Goal: Task Accomplishment & Management: Complete application form

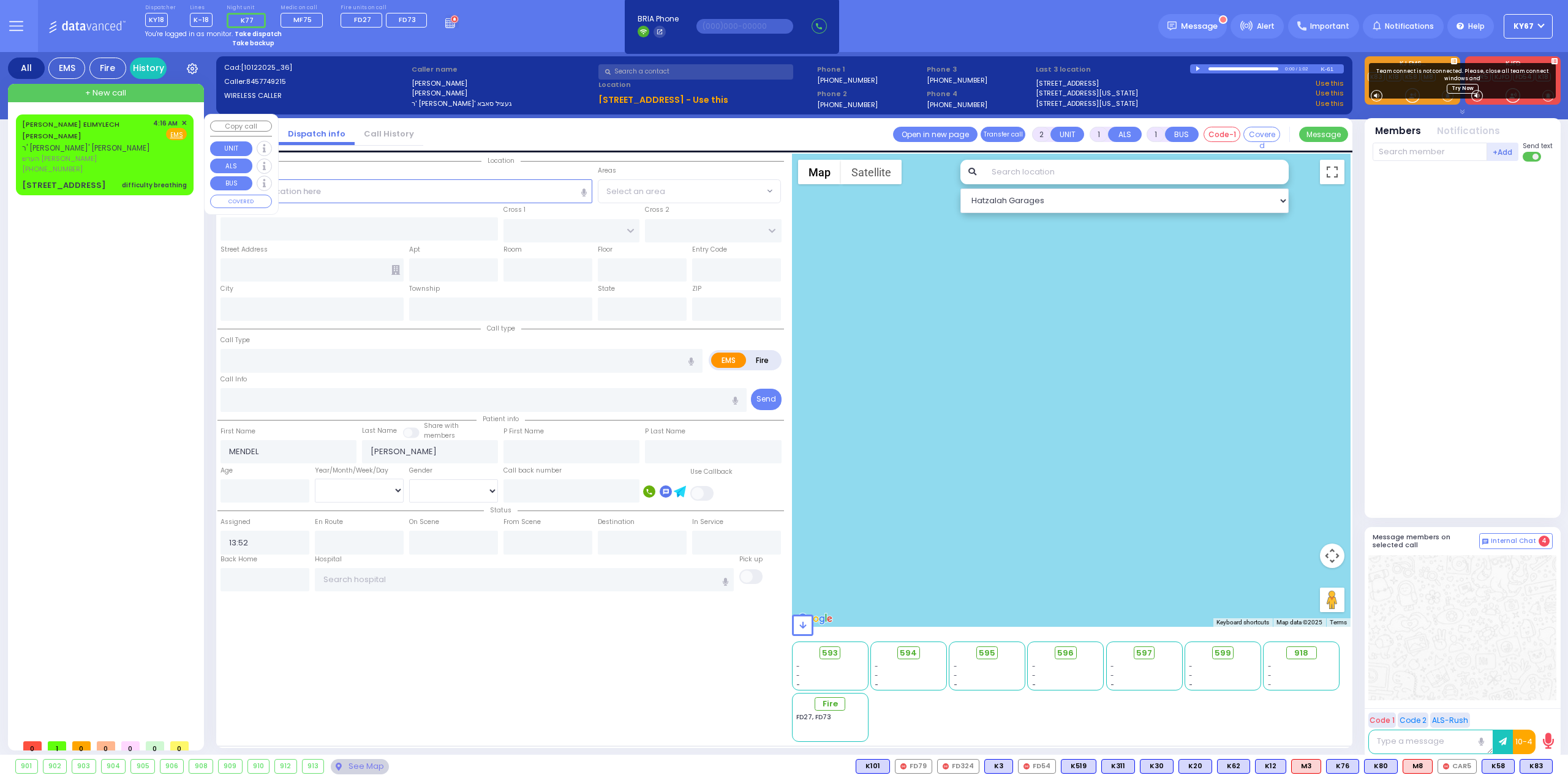
select select
click at [117, 142] on span "ר' [PERSON_NAME]' [PERSON_NAME]" at bounding box center [86, 147] width 128 height 11
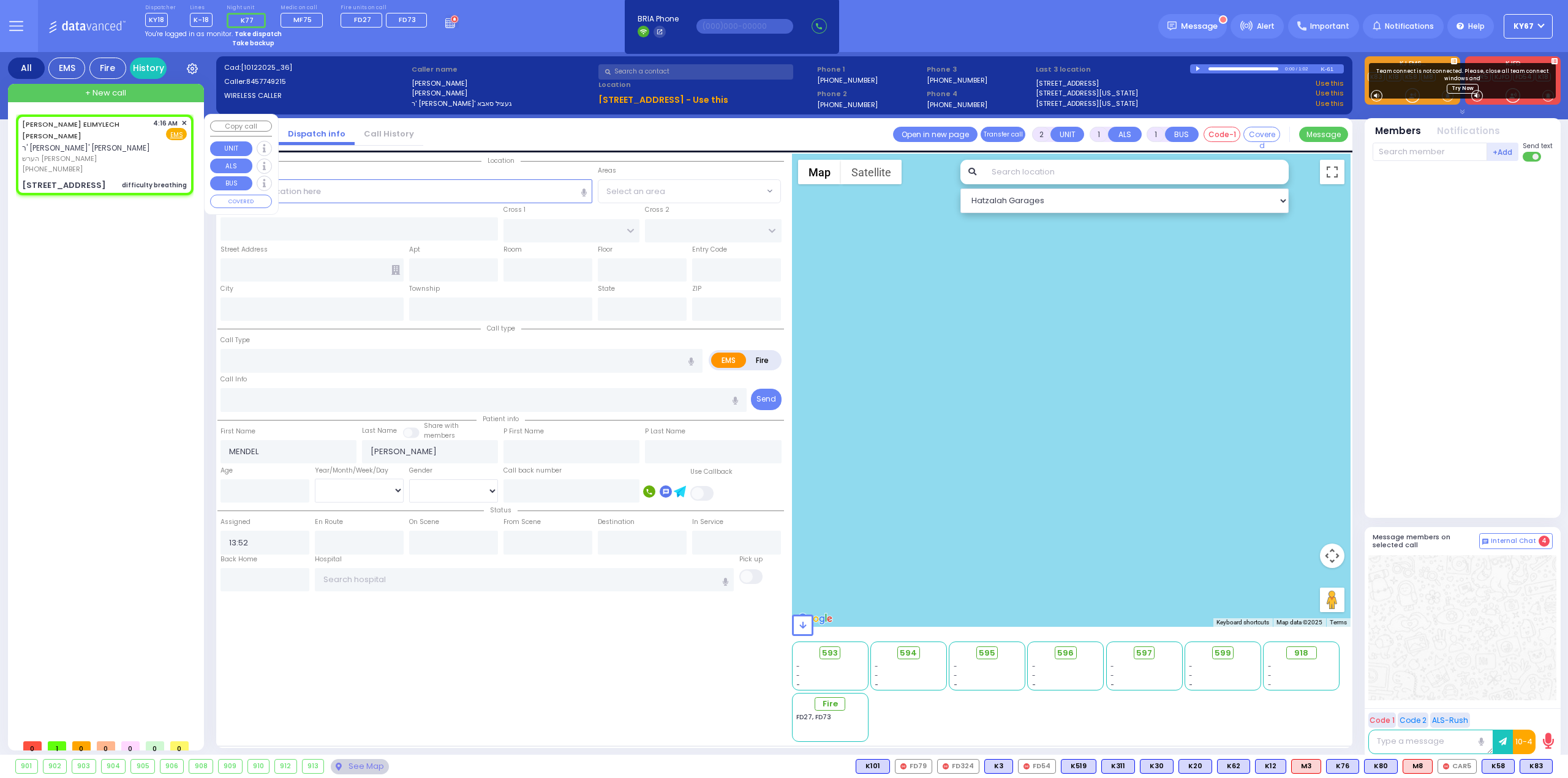
select select
type input "difficulty breathing"
radio input "true"
type input "[PERSON_NAME]"
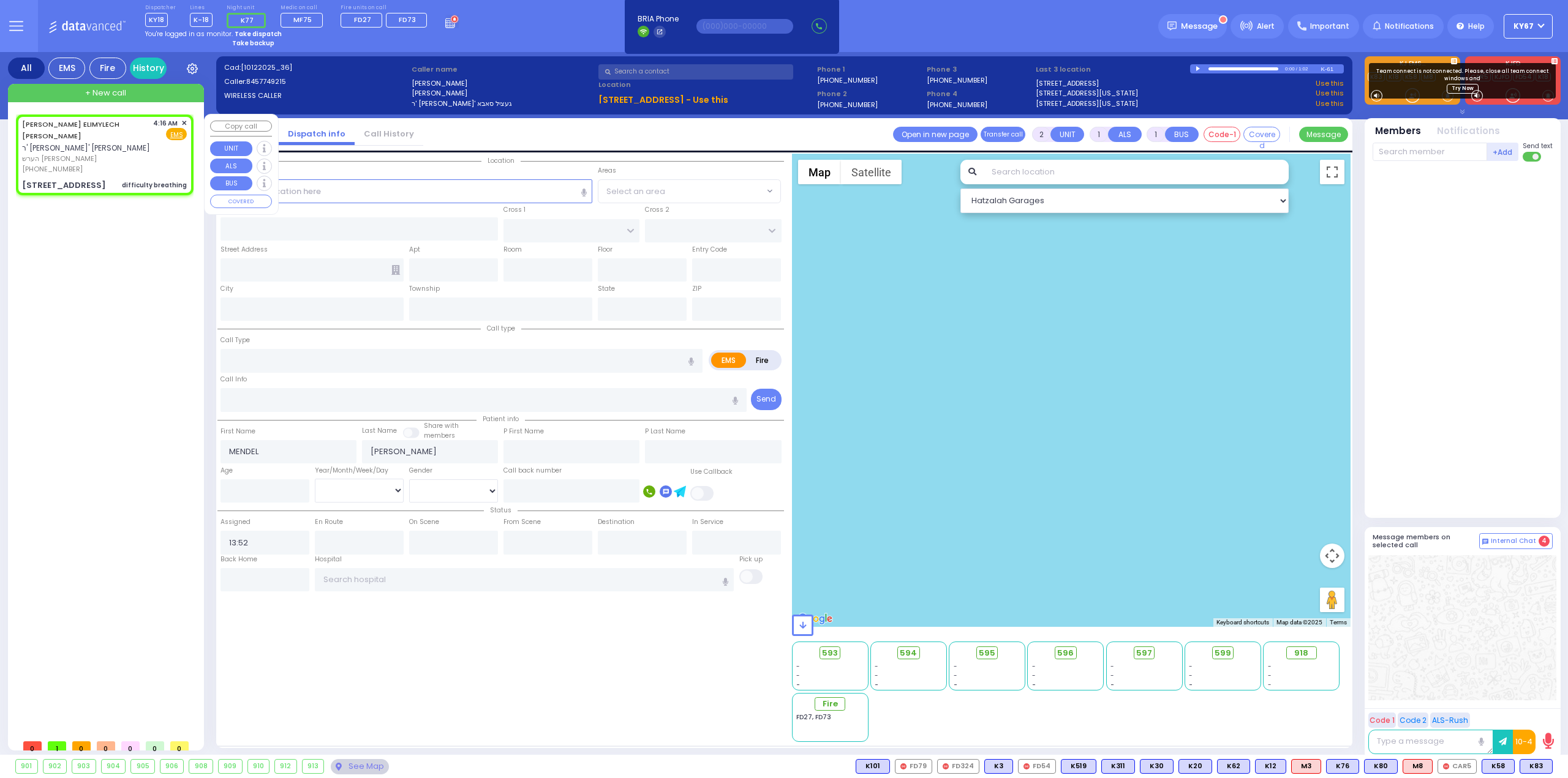
type input "18"
select select "Year"
select select "[DEMOGRAPHIC_DATA]"
type input "04:16"
type input "LONGVIEW FARMS"
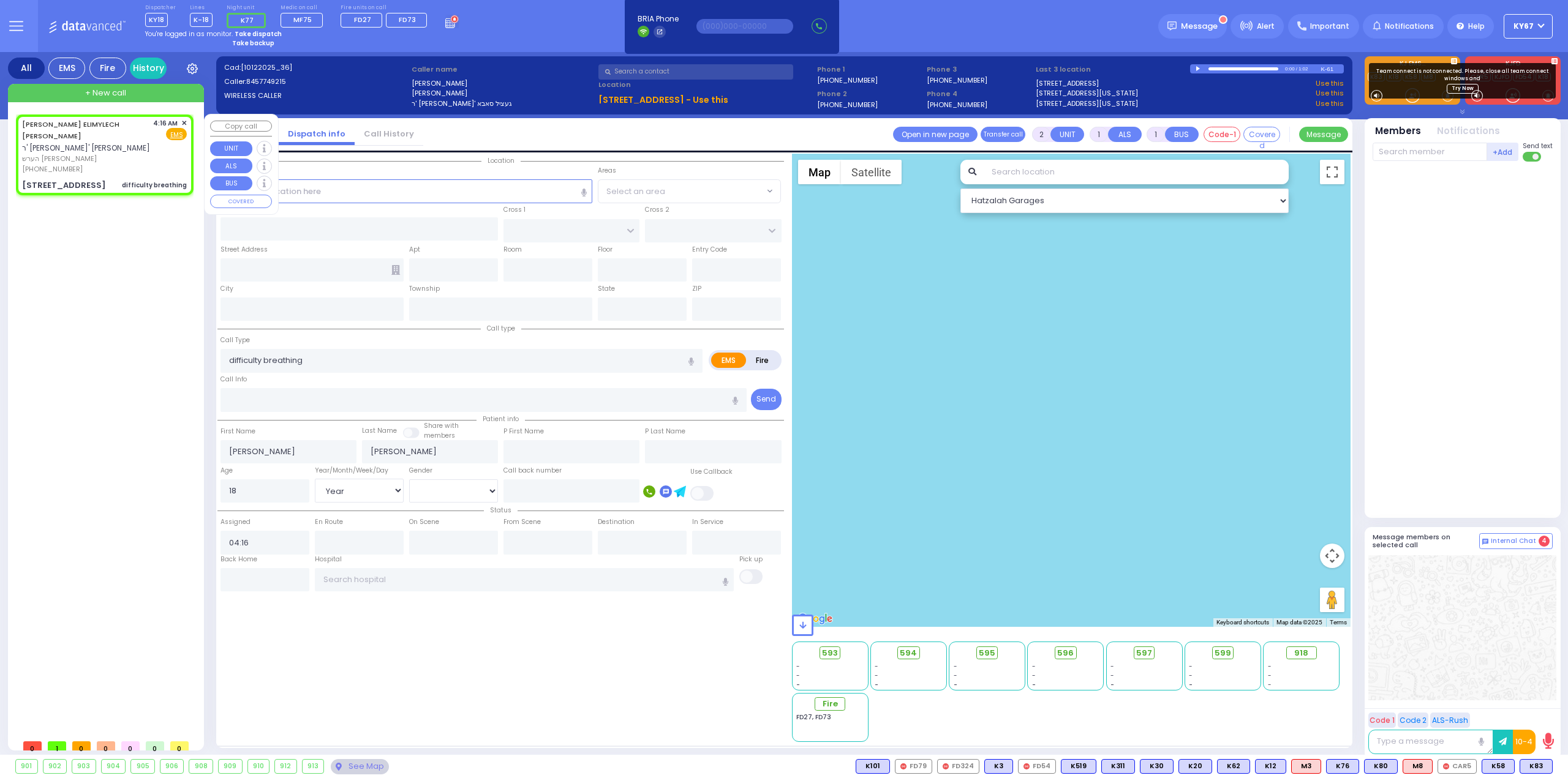
type input "SCHUNNEMUNK RD"
type input "[STREET_ADDRESS]"
type input "Woodbury"
type input "[US_STATE]"
type input "10930"
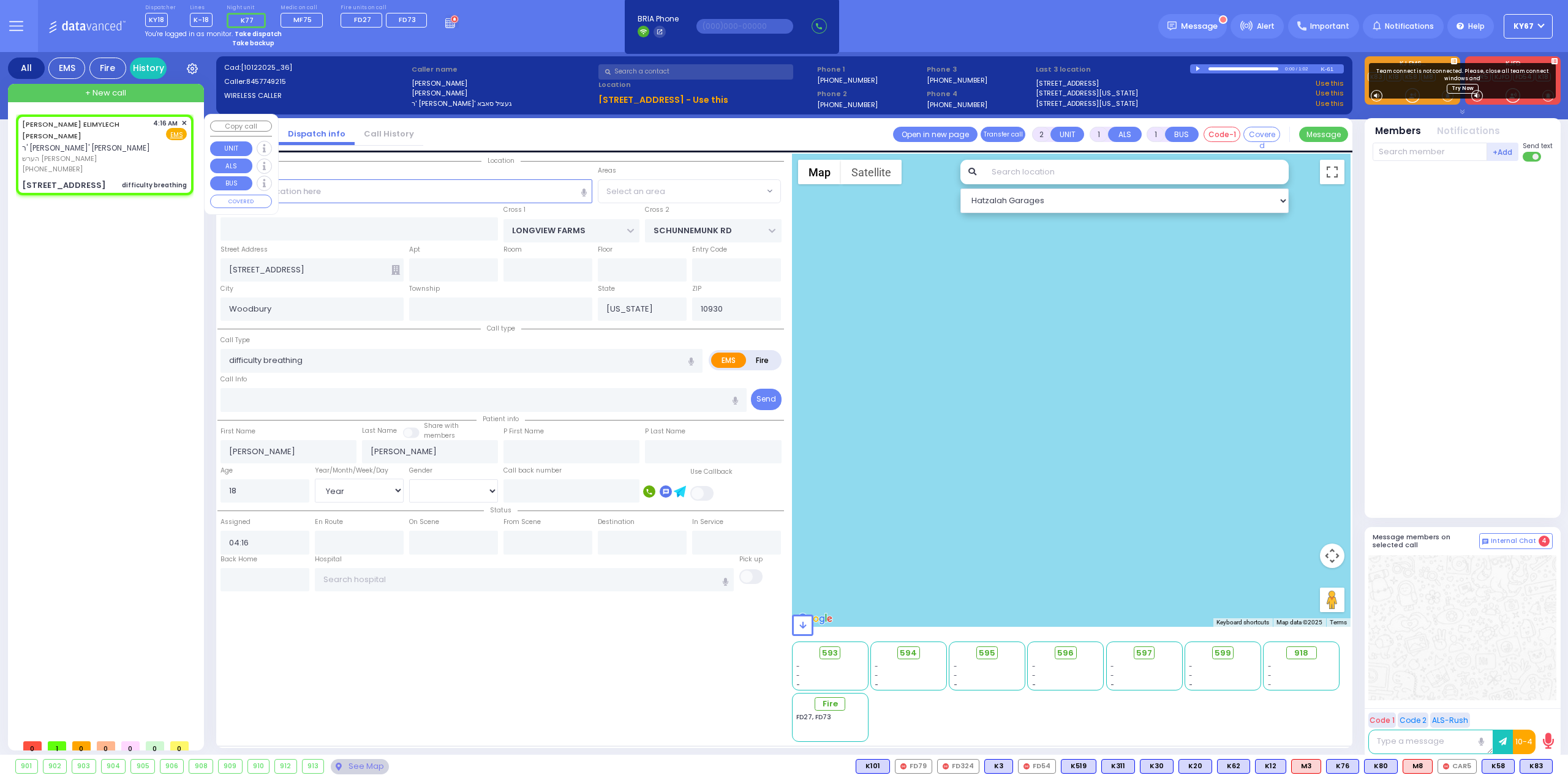
select select "Hatzalah Garages"
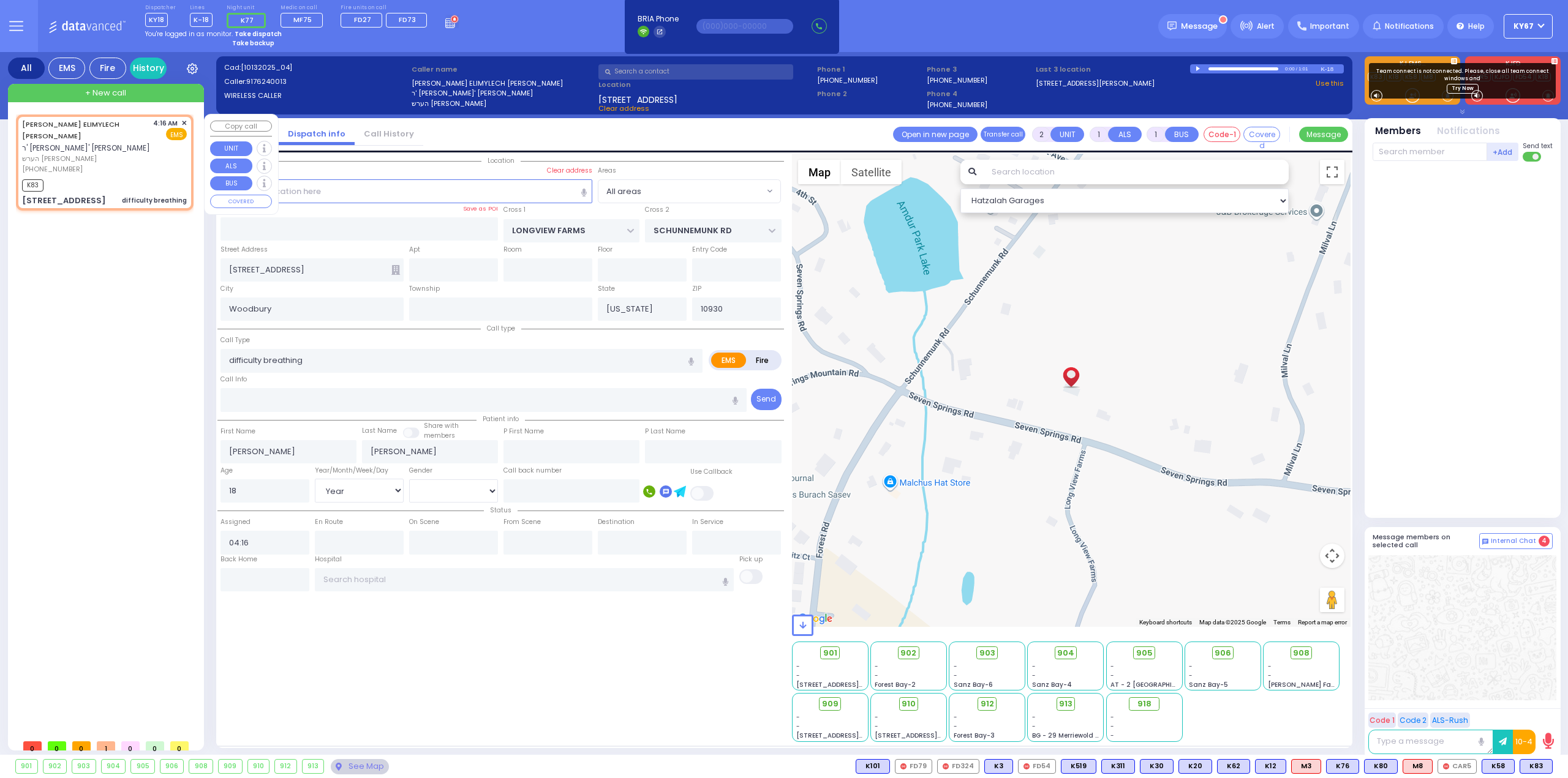
select select
radio input "true"
select select "Year"
select select "[DEMOGRAPHIC_DATA]"
type input "04:18"
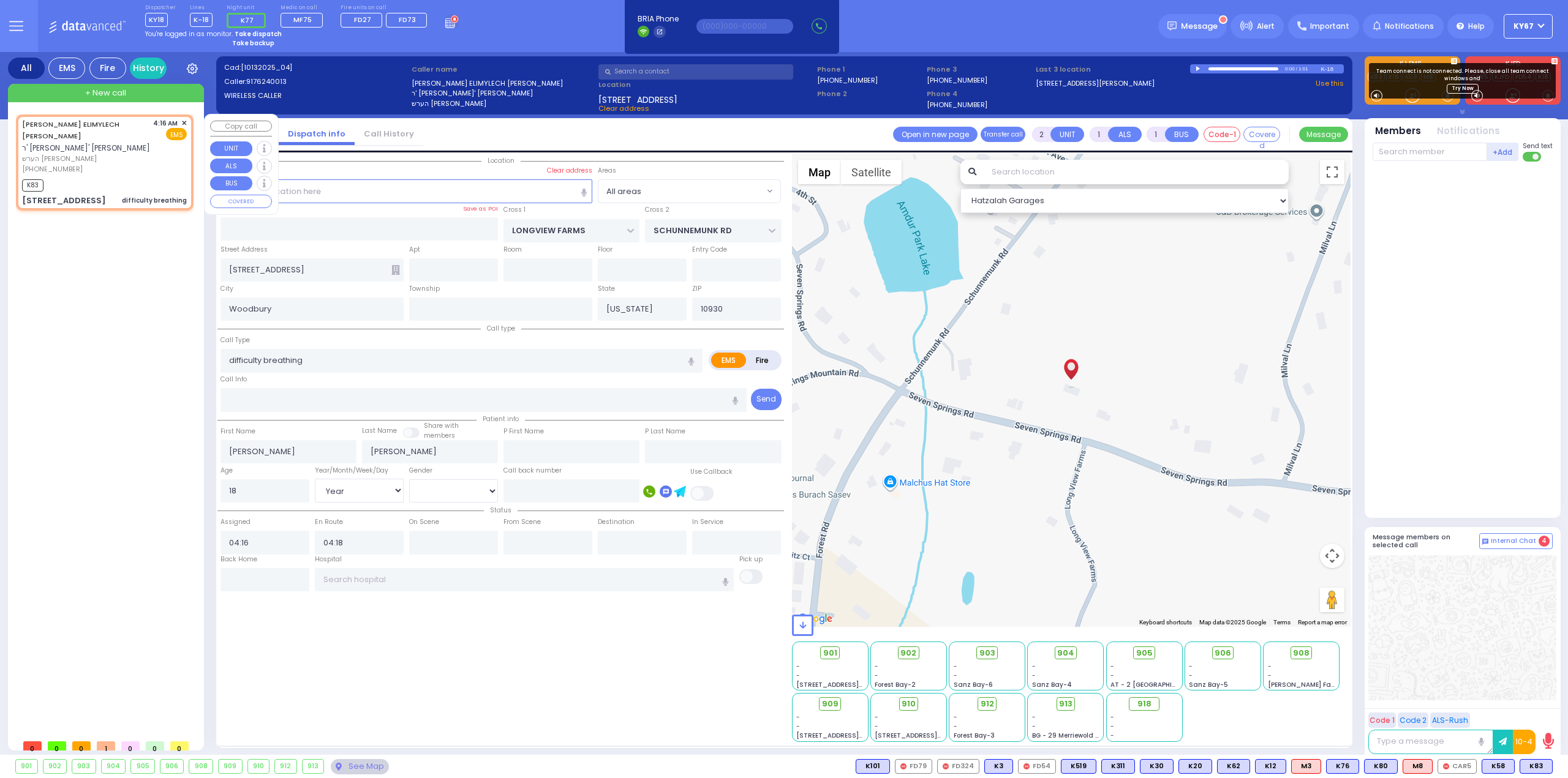
select select "Hatzalah Garages"
select select
radio input "true"
select select "Year"
select select "[DEMOGRAPHIC_DATA]"
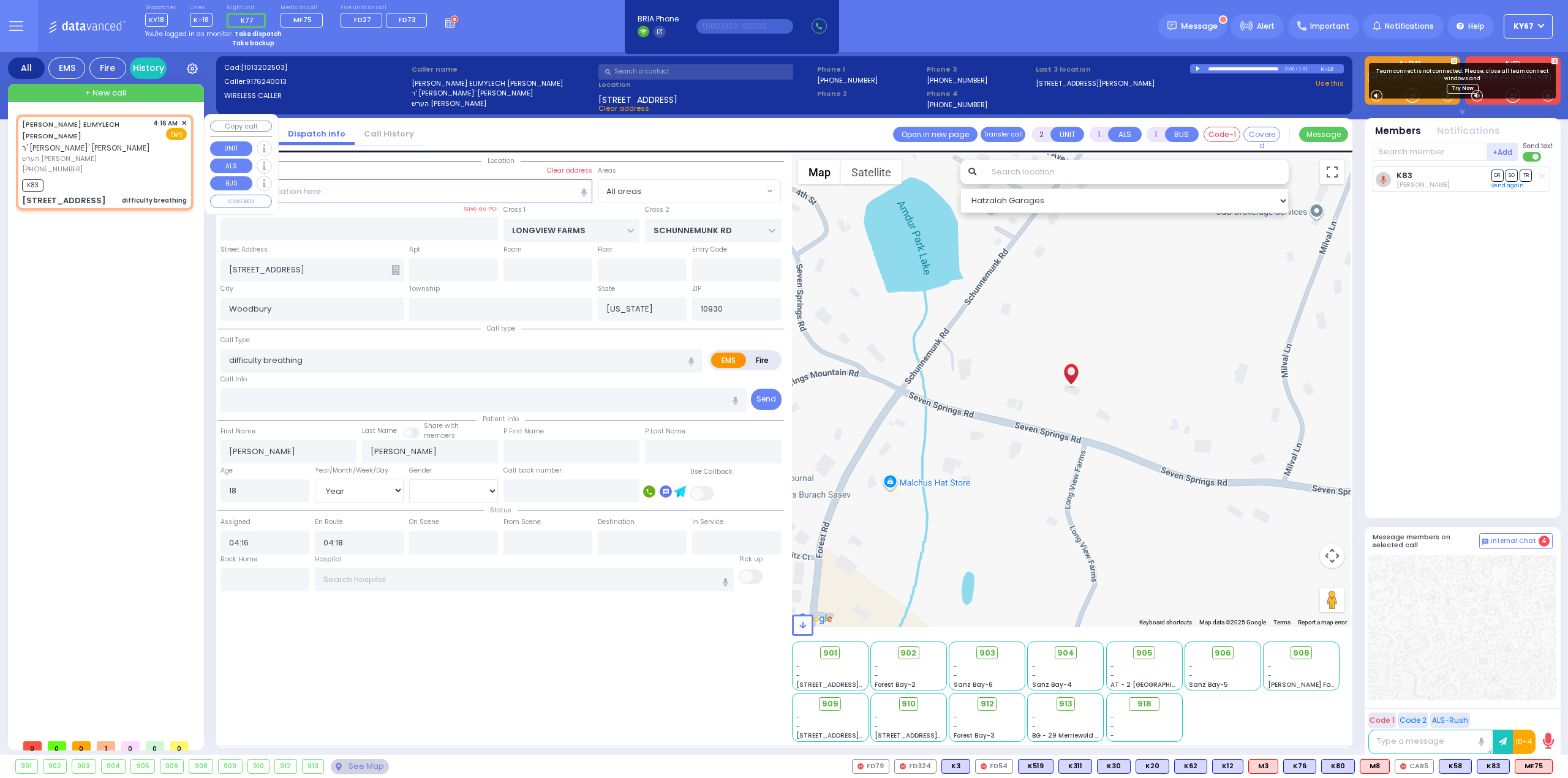
select select "Hatzalah Garages"
type input "6"
select select
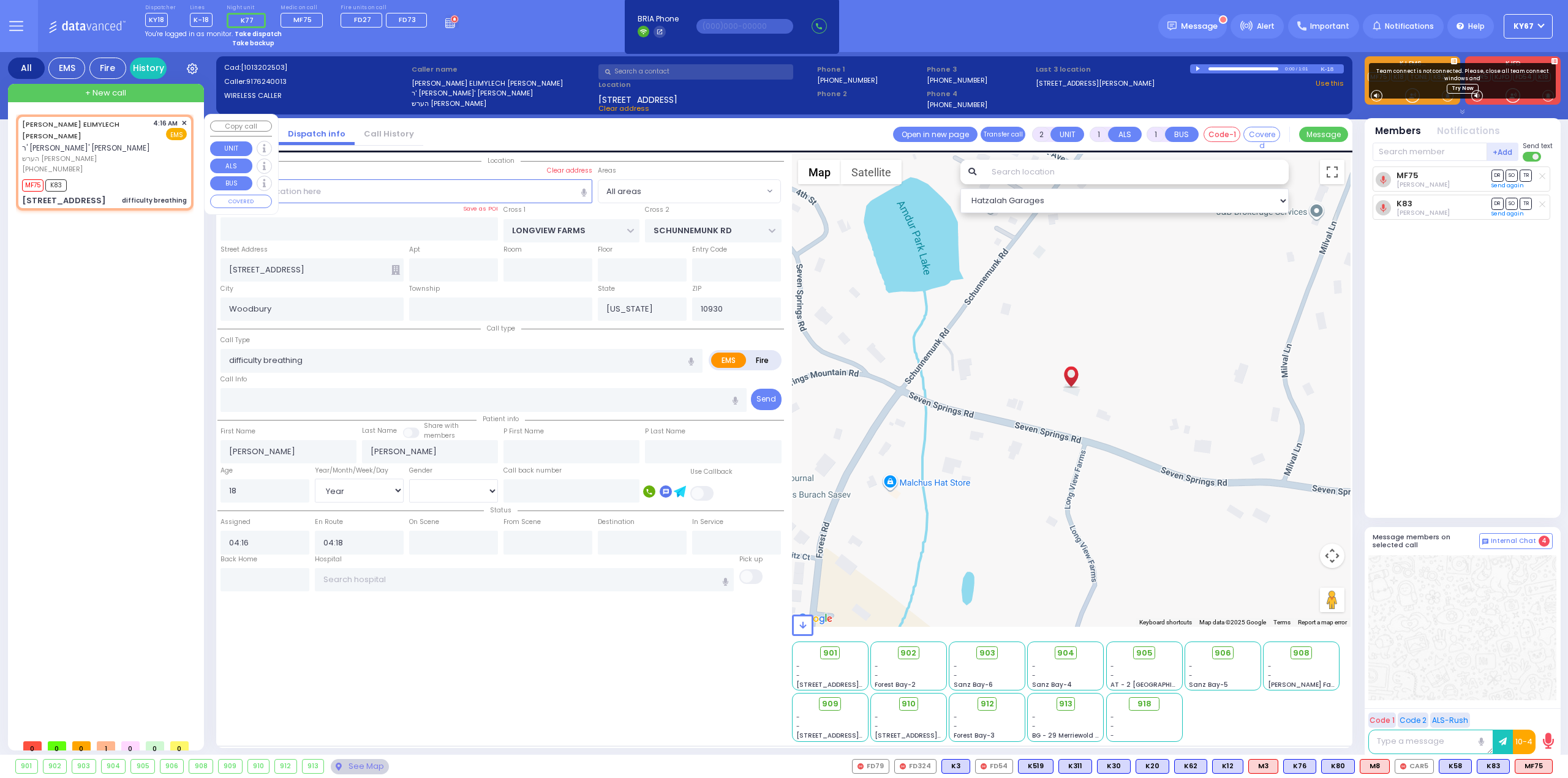
radio input "true"
type input "Unknown"
select select "Year"
select select "[DEMOGRAPHIC_DATA]"
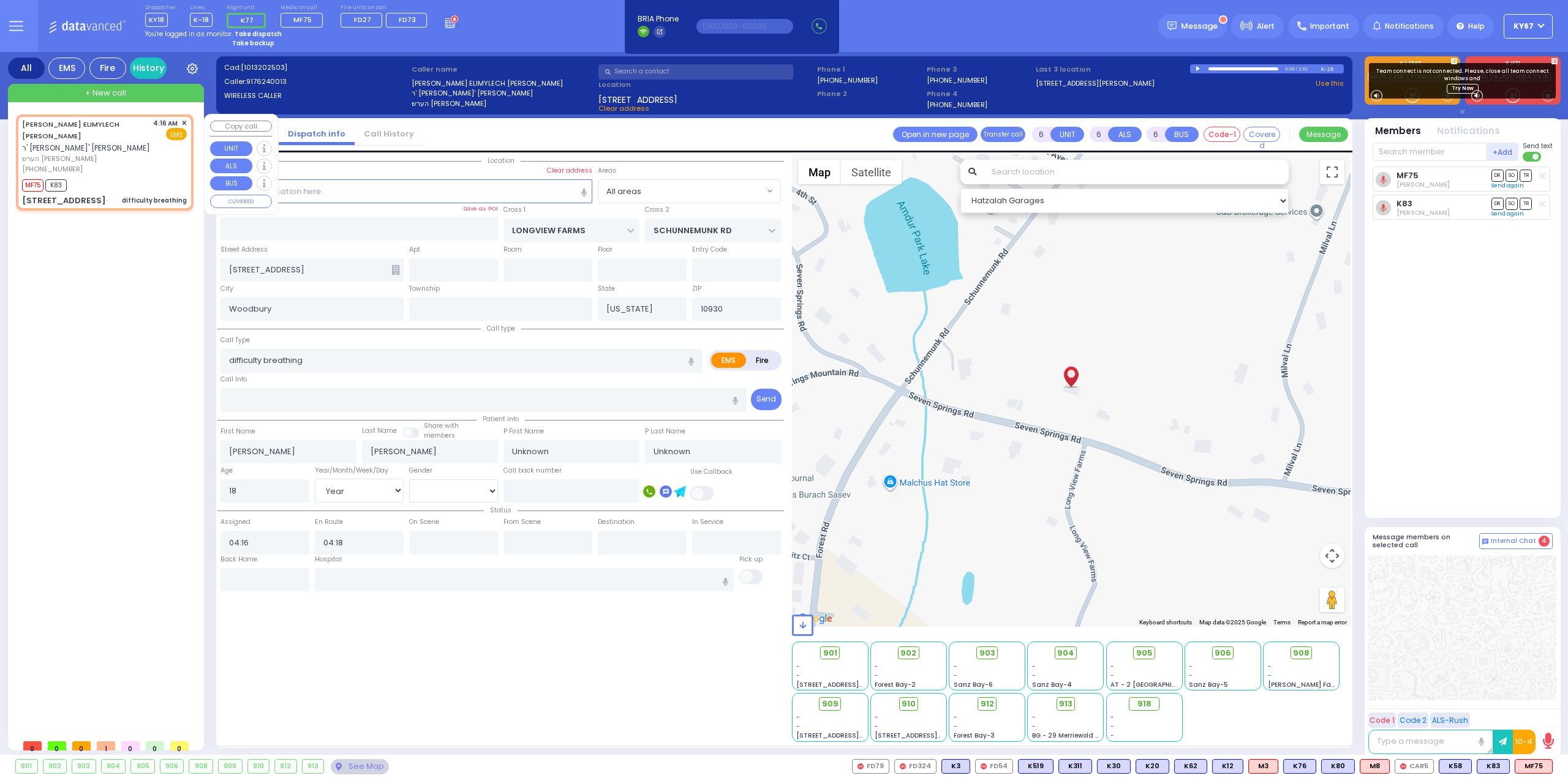
select select "Hatzalah Garages"
select select
radio input "true"
type input "[PERSON_NAME]"
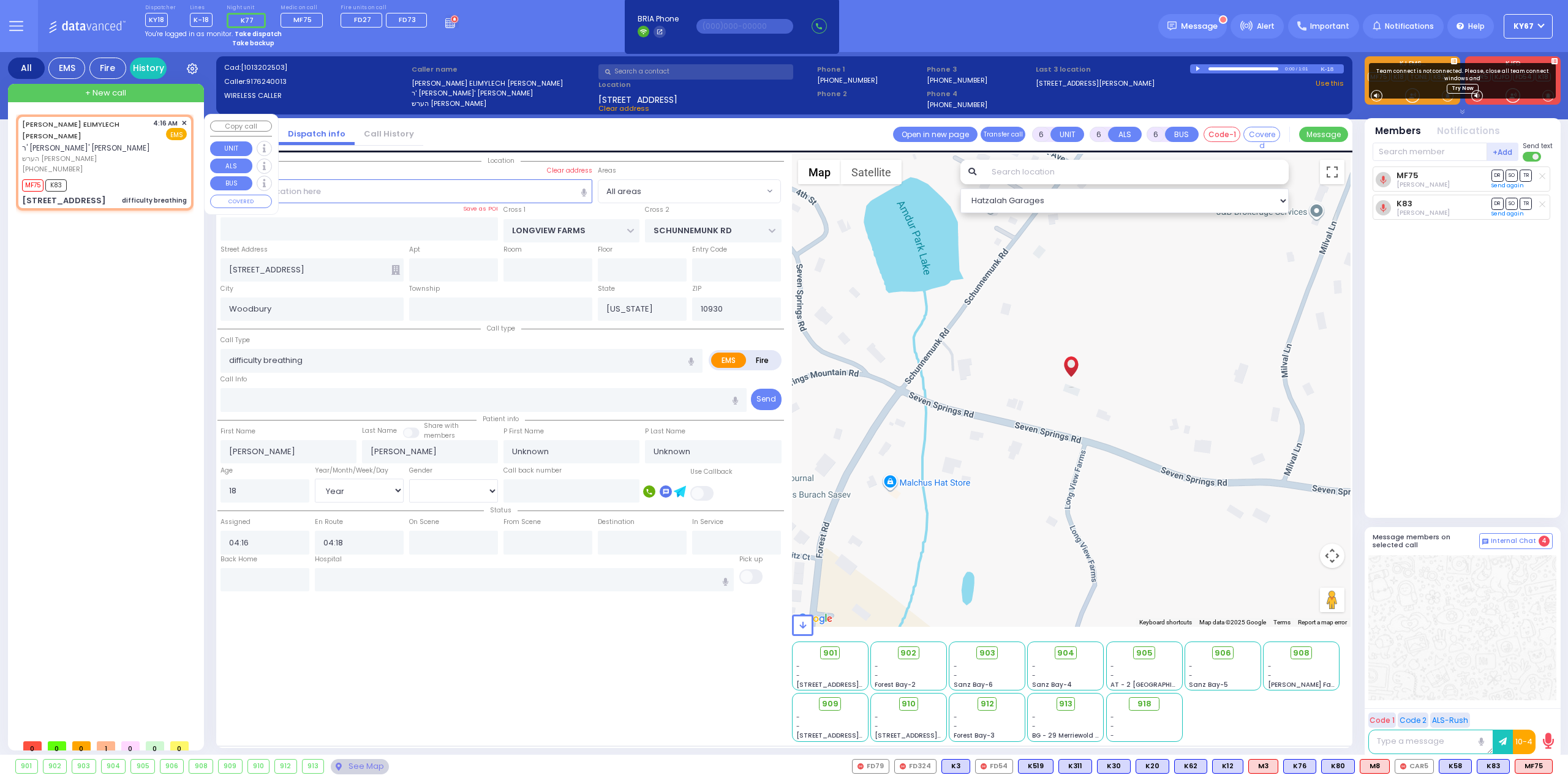
type input "22"
select select "Year"
select select "[DEMOGRAPHIC_DATA]"
select select "Hatzalah Garages"
select select
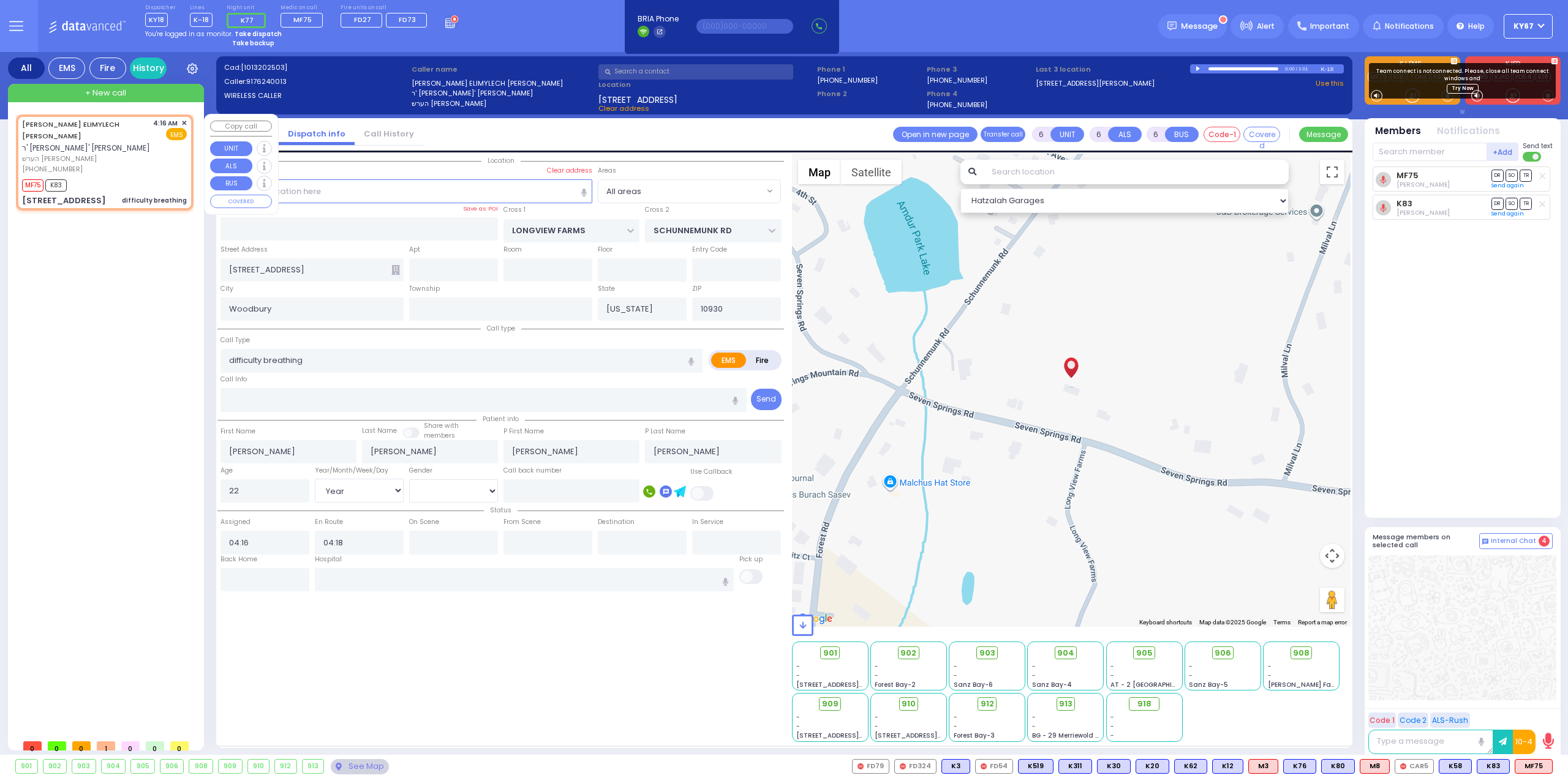
radio input "true"
select select "Year"
select select "[DEMOGRAPHIC_DATA]"
select select "Hatzalah Garages"
select select
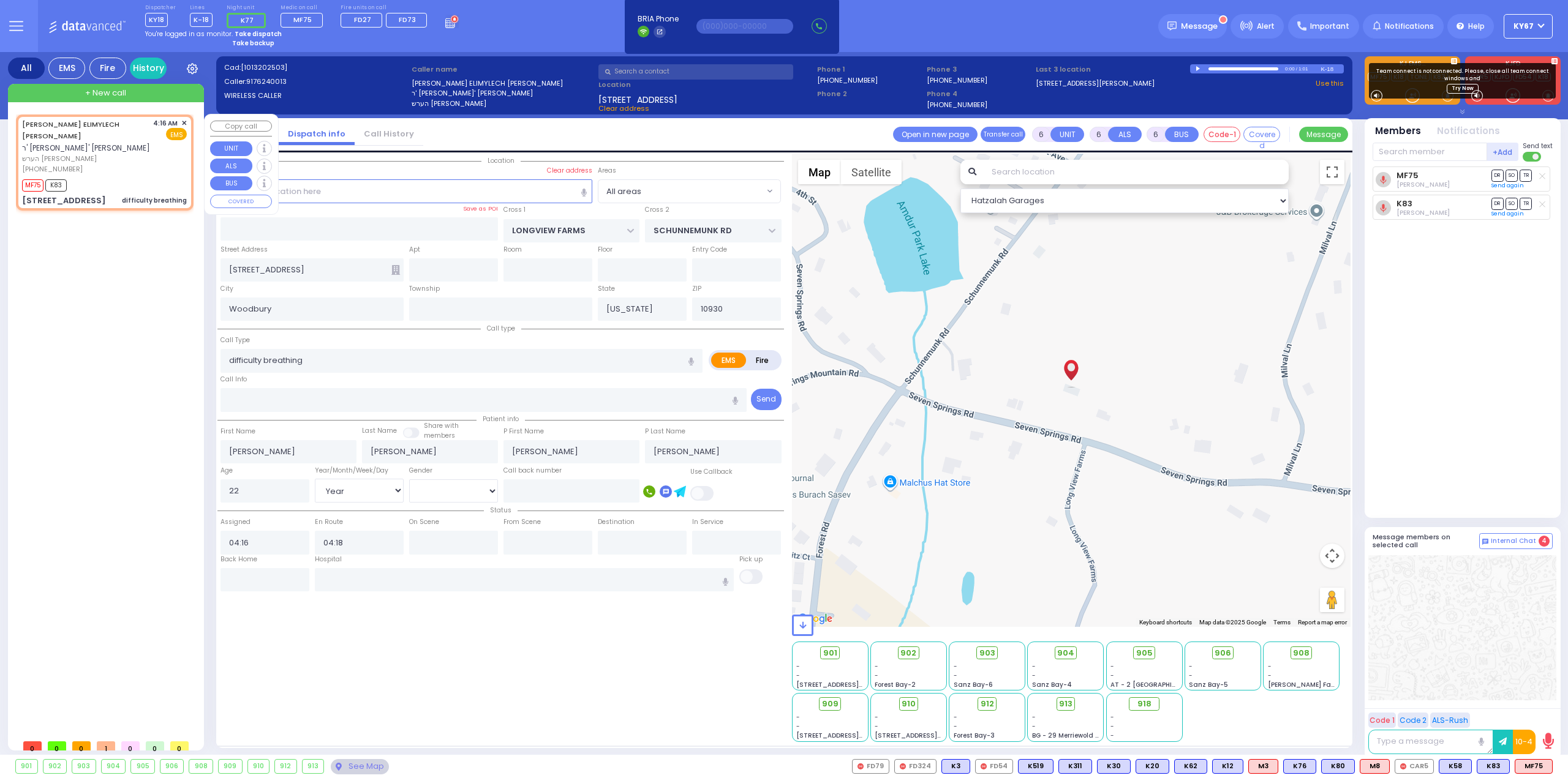
radio input "true"
select select "Year"
select select "[DEMOGRAPHIC_DATA]"
select select "Hatzalah Garages"
select select
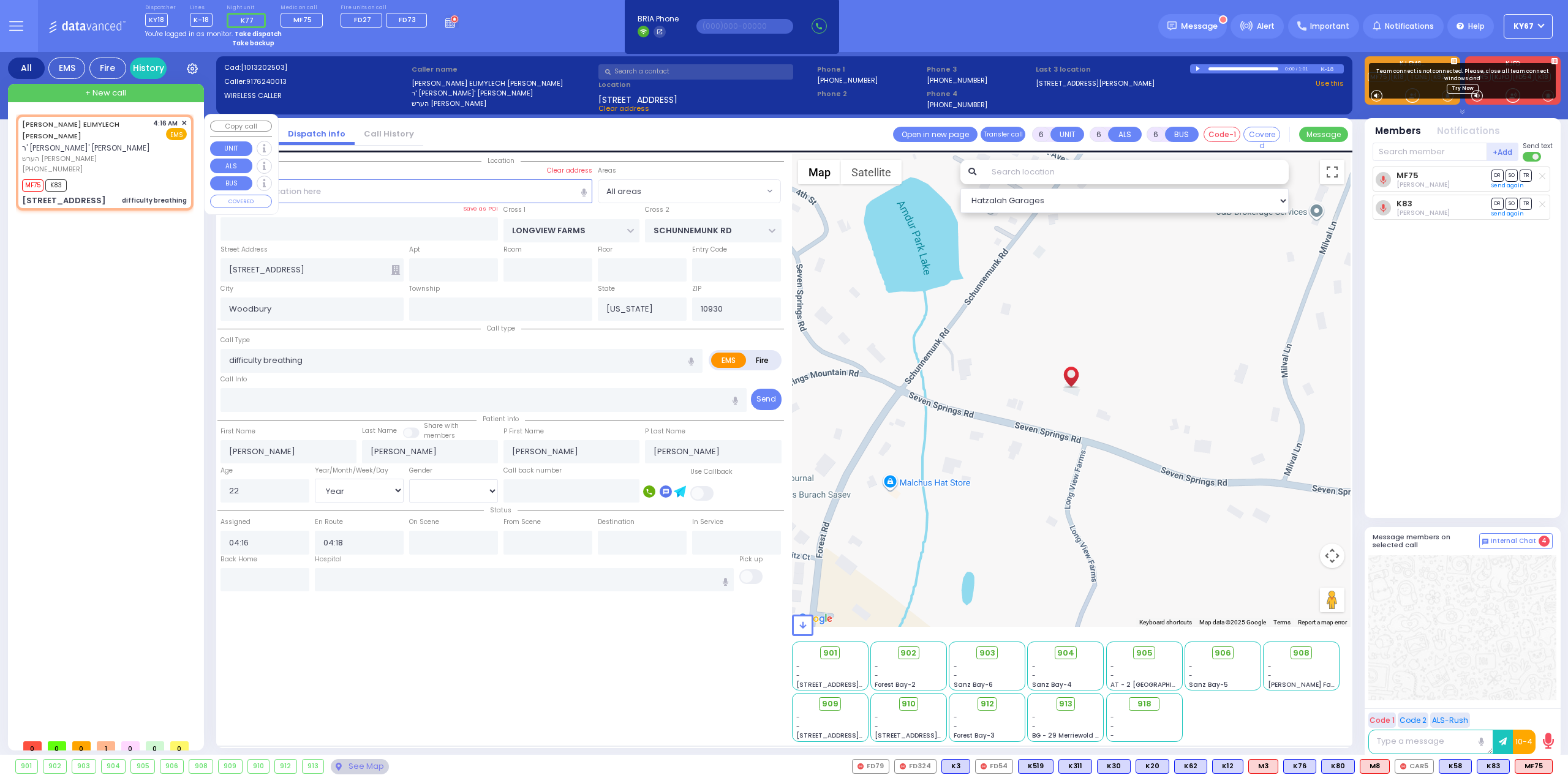
radio input "true"
select select "Year"
select select "[DEMOGRAPHIC_DATA]"
select select "Hatzalah Garages"
select select
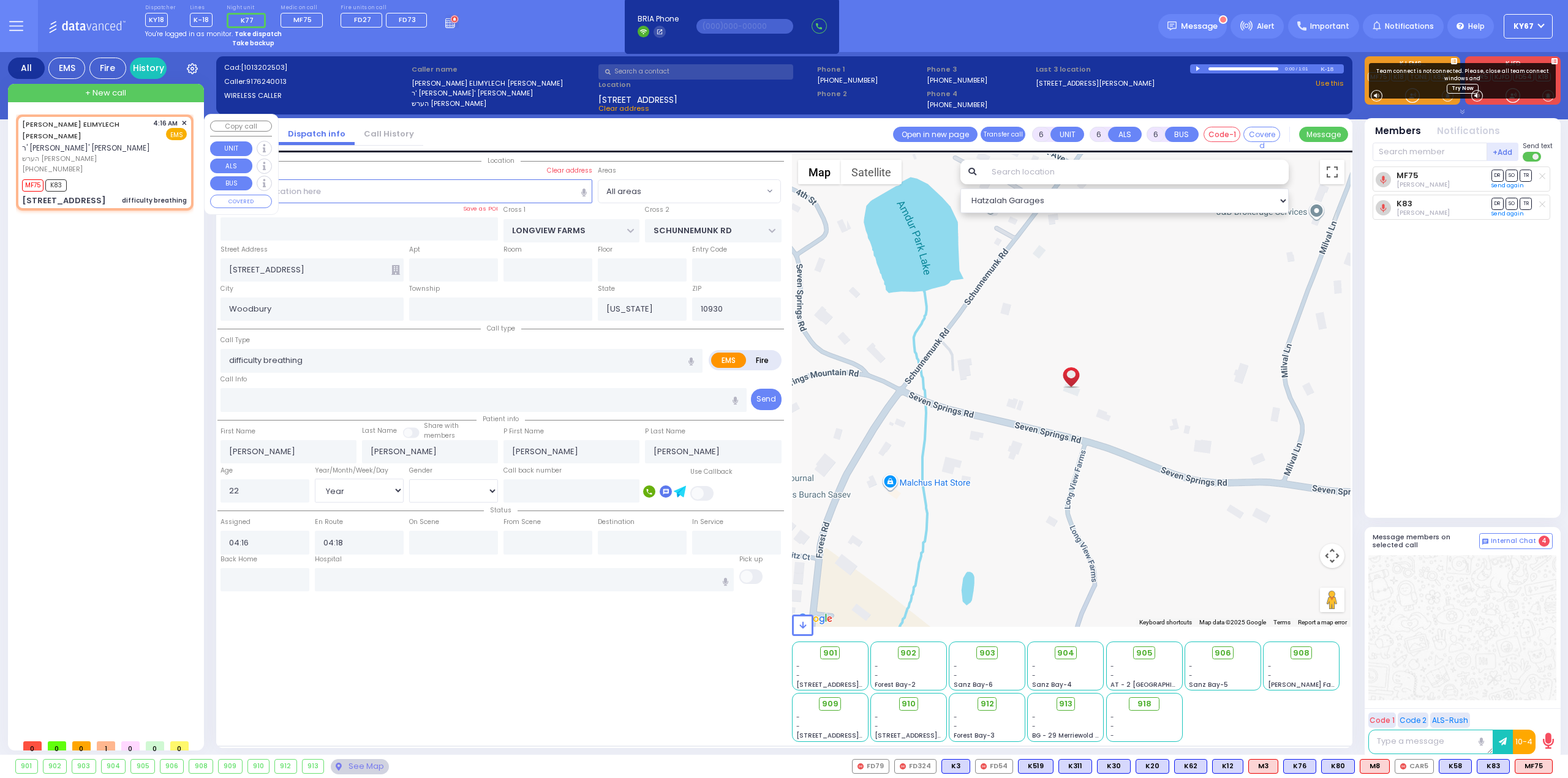
radio input "true"
select select "Year"
select select "[DEMOGRAPHIC_DATA]"
select select "Hatzalah Garages"
select select
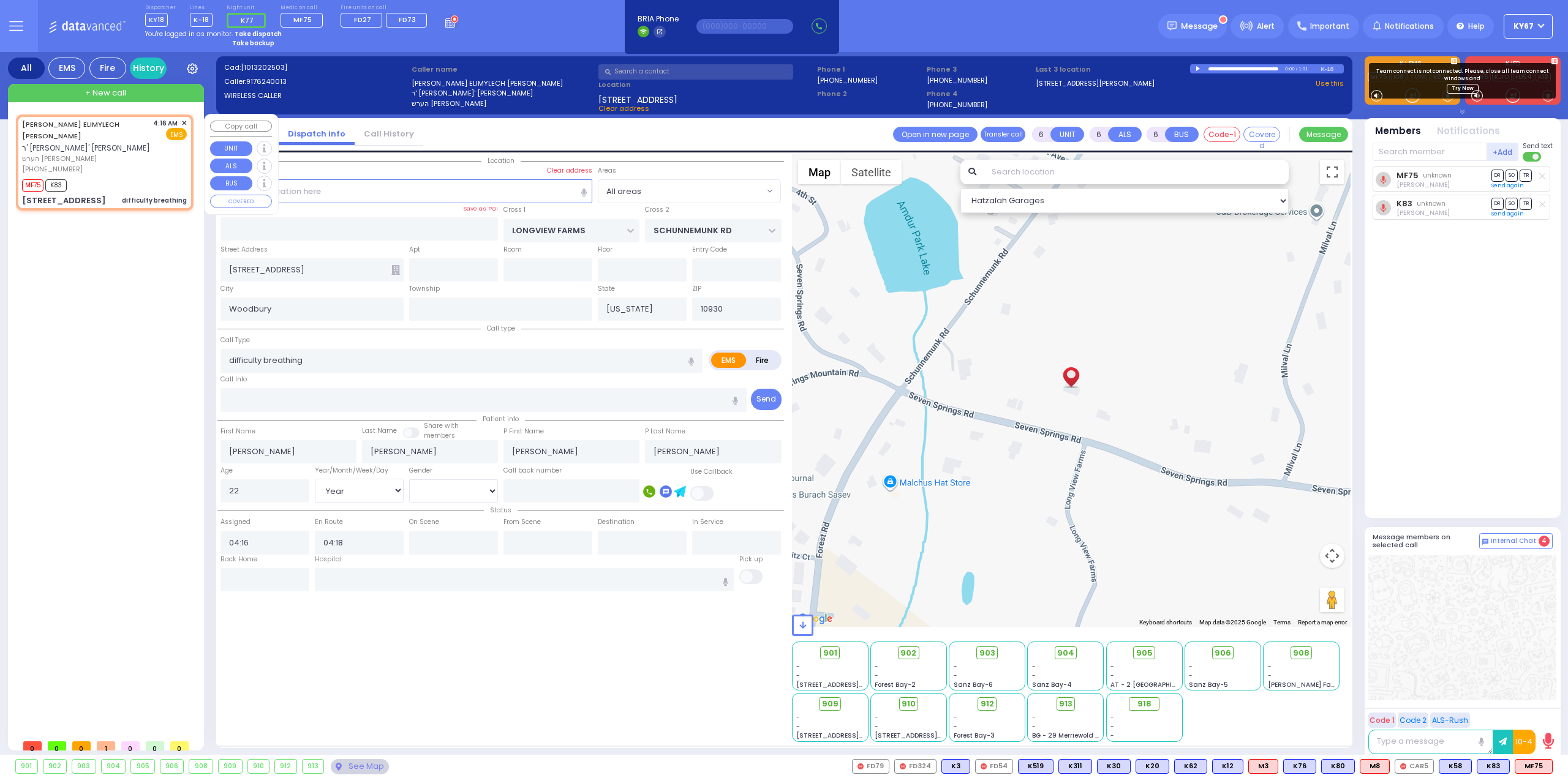
radio input "true"
select select "Year"
select select "[DEMOGRAPHIC_DATA]"
select select "Hatzalah Garages"
select select
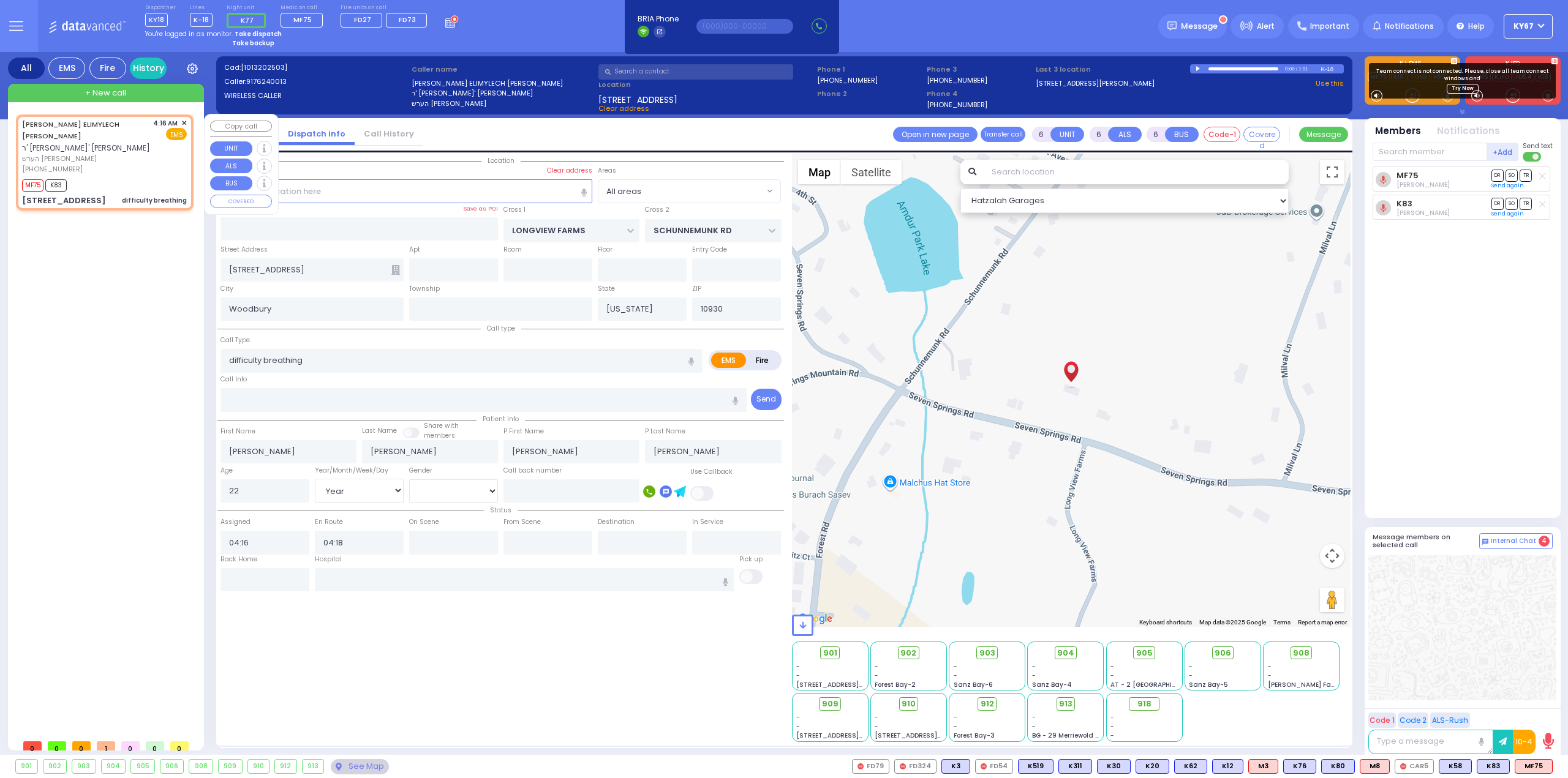
radio input "true"
select select "Year"
select select "[DEMOGRAPHIC_DATA]"
select select "Hatzalah Garages"
select select
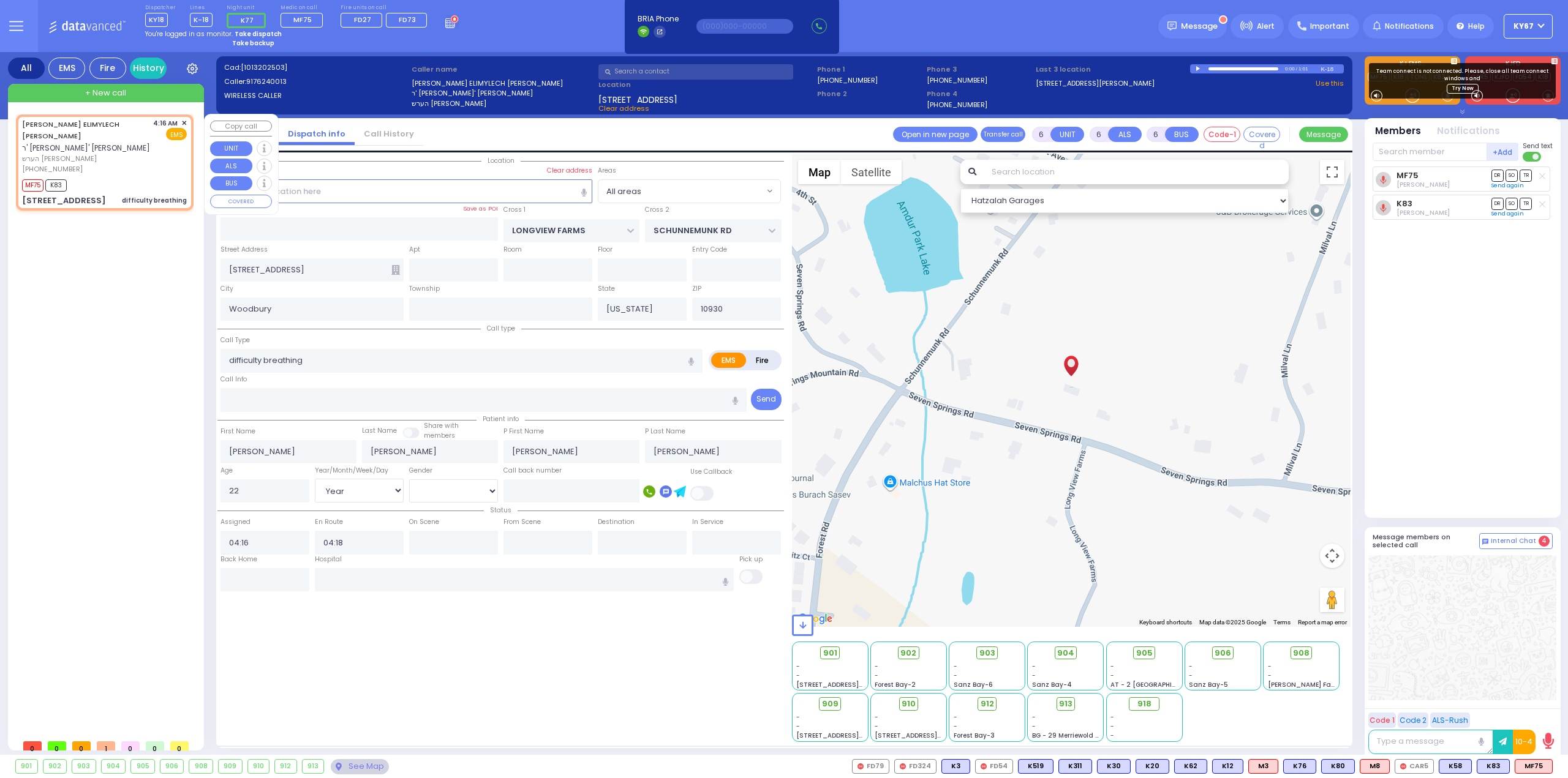
radio input "true"
select select "Year"
select select "[DEMOGRAPHIC_DATA]"
select select "Hatzalah Garages"
